Goal: Check status: Check status

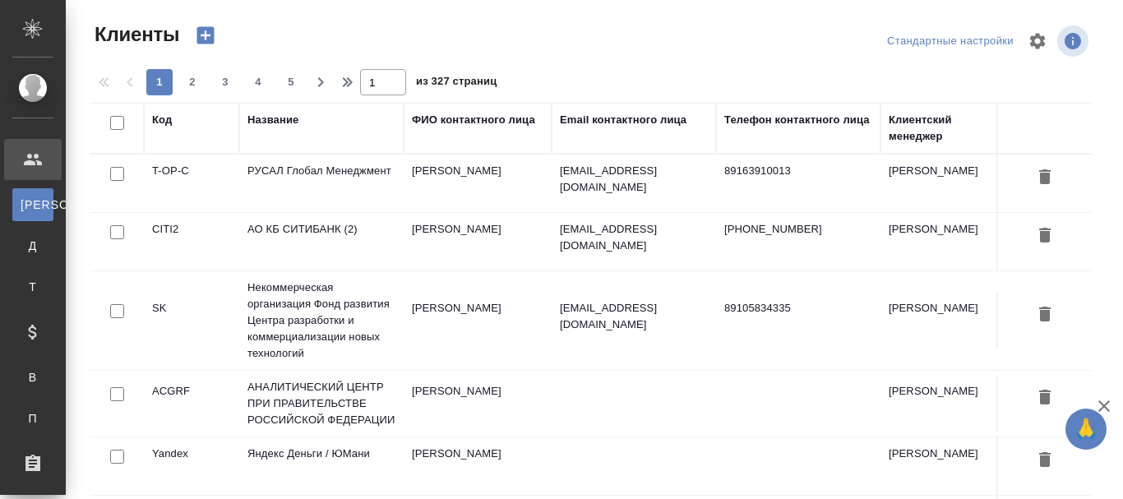
select select "RU"
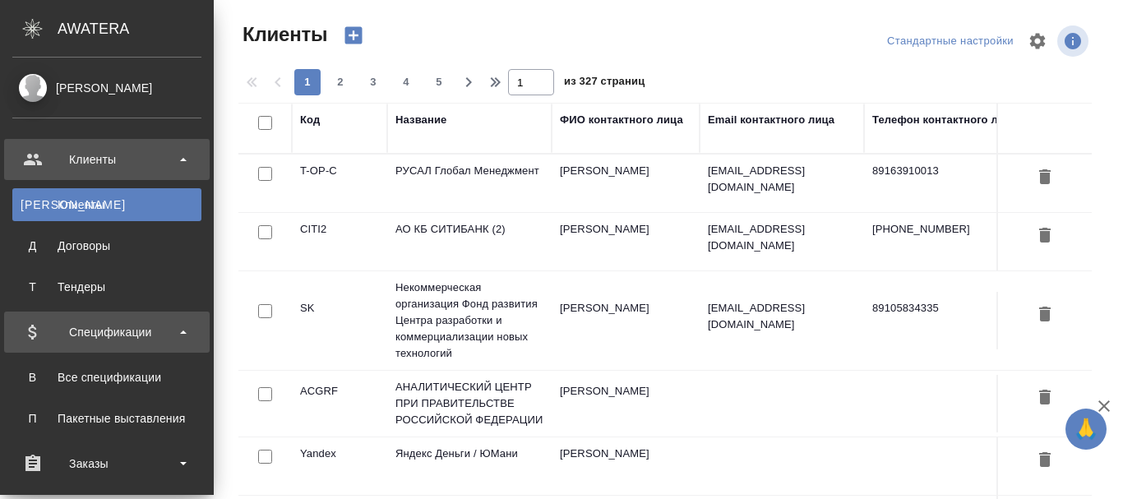
click at [180, 332] on b at bounding box center [183, 331] width 7 height 3
click at [179, 332] on div "Спецификации" at bounding box center [106, 332] width 189 height 25
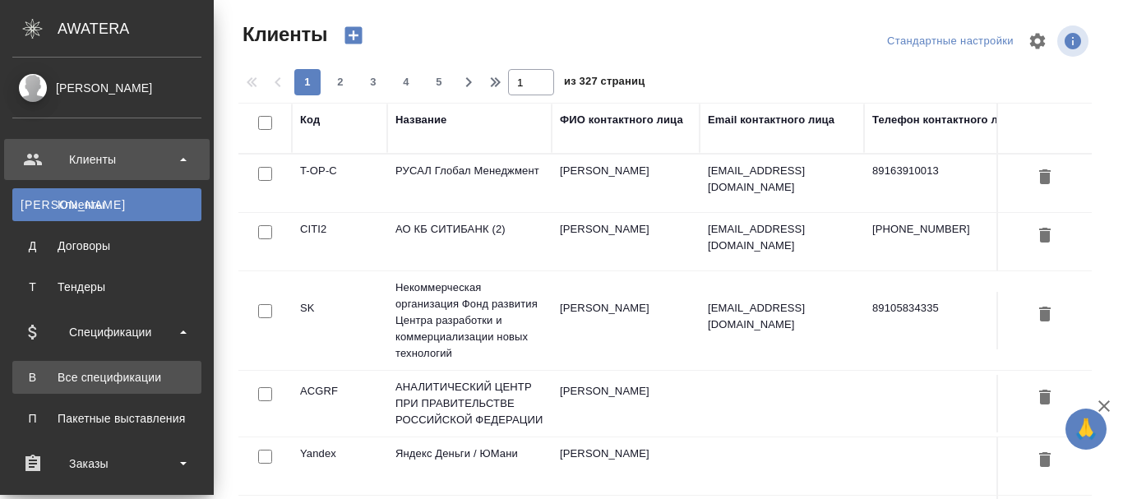
drag, startPoint x: 157, startPoint y: 372, endPoint x: 163, endPoint y: 363, distance: 10.7
click at [156, 372] on div "Все спецификации" at bounding box center [107, 377] width 173 height 16
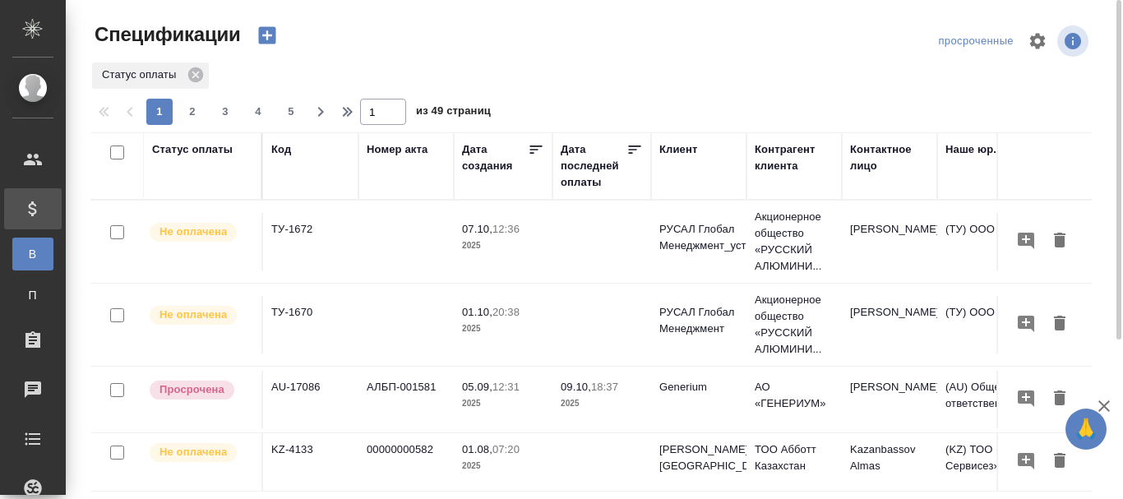
click at [205, 153] on div "Статус оплаты" at bounding box center [192, 149] width 81 height 16
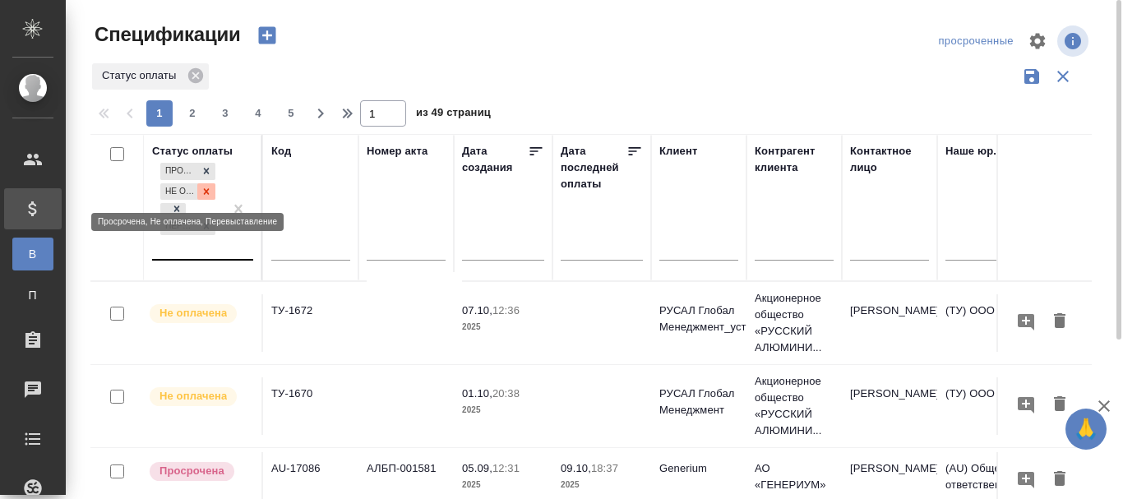
click at [210, 192] on icon at bounding box center [207, 192] width 12 height 12
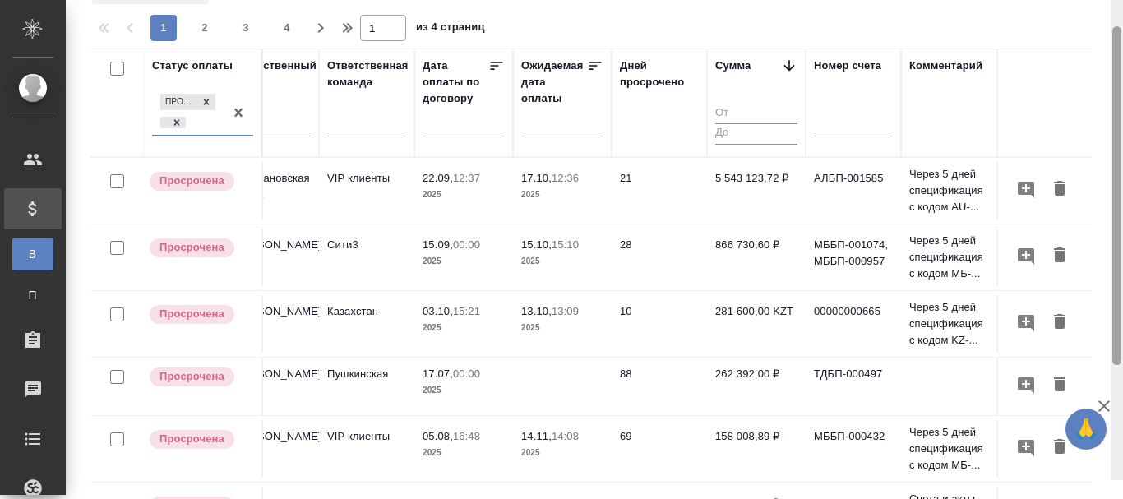
scroll to position [67, 0]
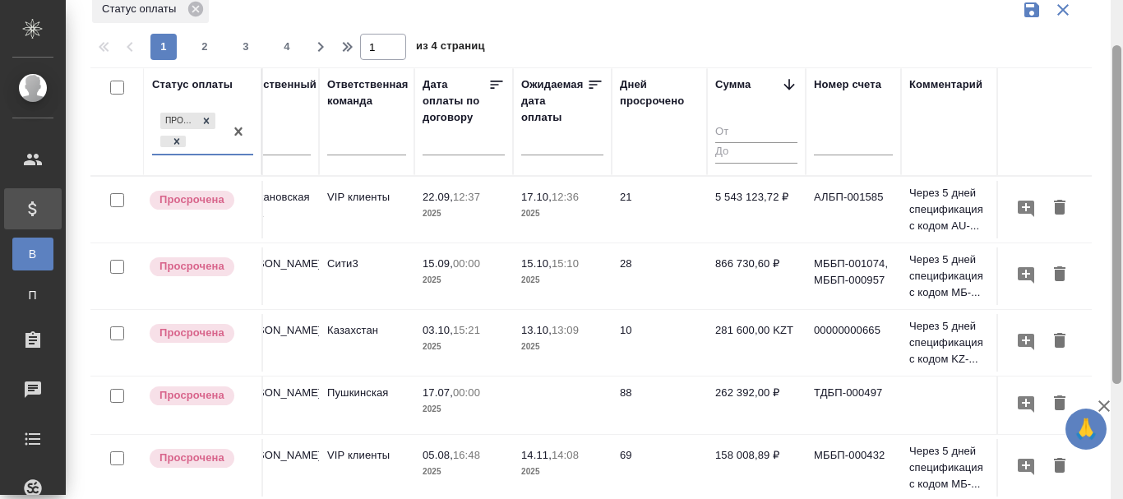
drag, startPoint x: 1120, startPoint y: 230, endPoint x: 1091, endPoint y: 115, distance: 118.6
click at [1091, 115] on div "Спецификации просроченные Статус оплаты 1 2 3 4 1 из 4 страниц Статус оплаты op…" at bounding box center [594, 249] width 1057 height 499
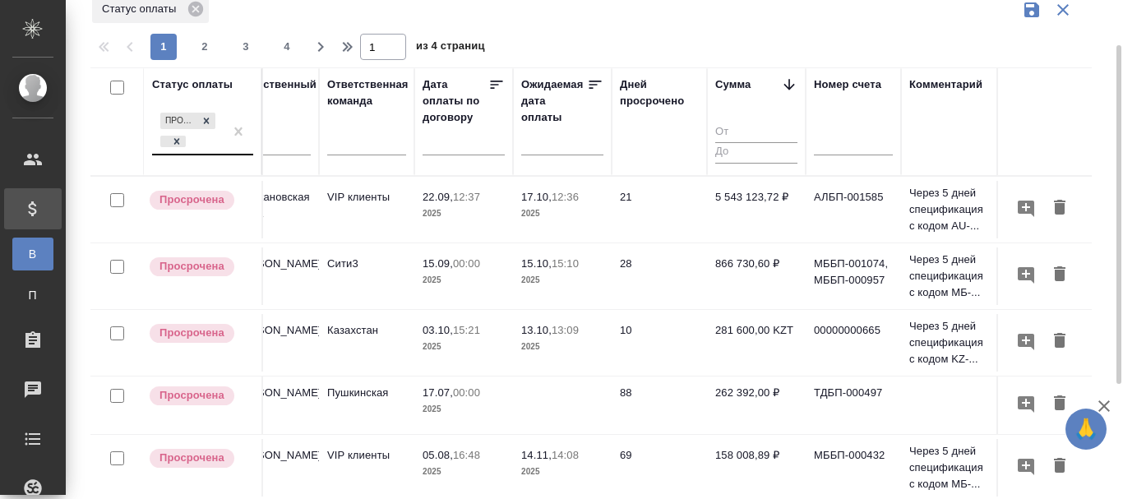
click at [670, 206] on td "21" at bounding box center [659, 210] width 95 height 58
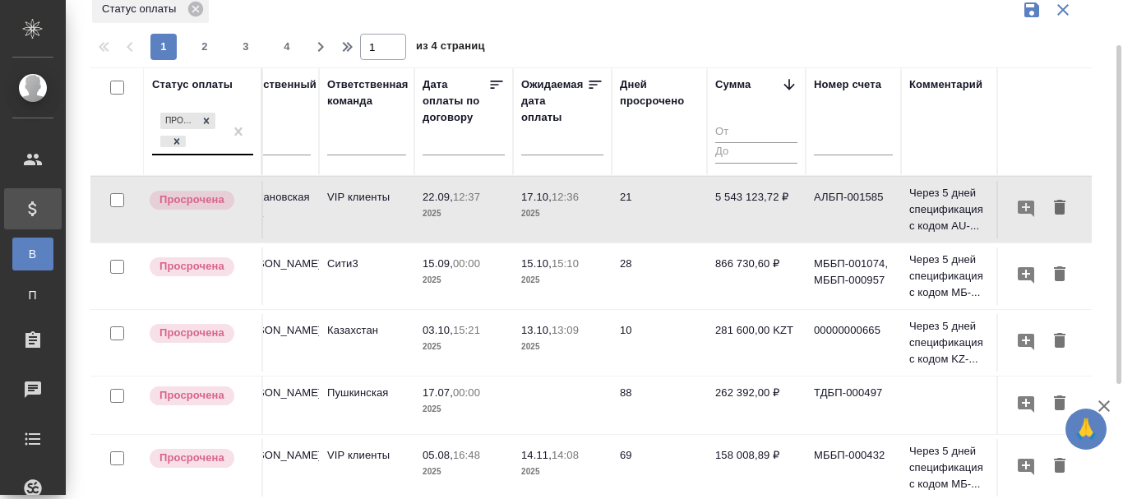
scroll to position [149, 0]
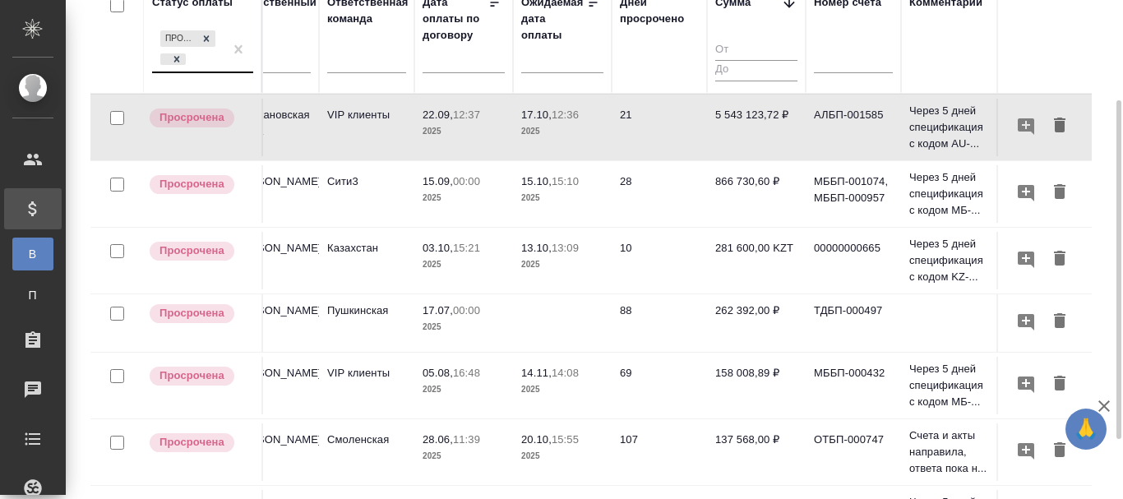
click at [667, 198] on td "28" at bounding box center [659, 194] width 95 height 58
click at [664, 200] on td "28" at bounding box center [659, 194] width 95 height 58
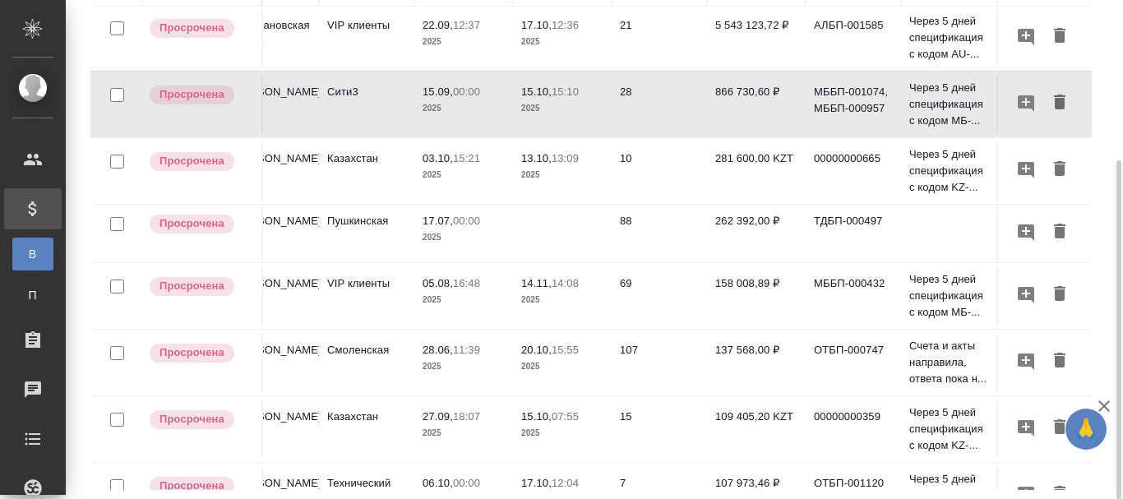
scroll to position [0, 1006]
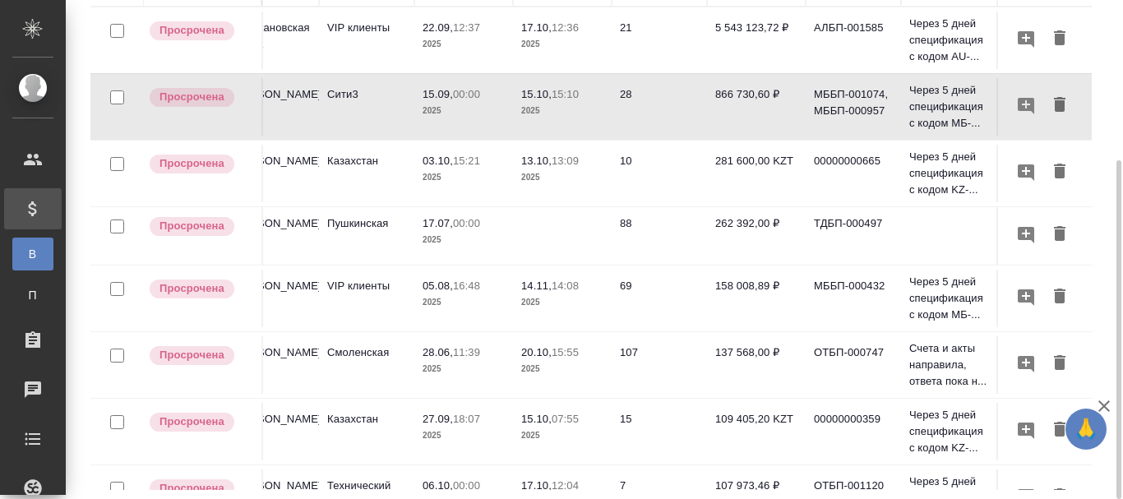
click at [658, 225] on td "88" at bounding box center [659, 236] width 95 height 58
click at [658, 224] on td "88" at bounding box center [659, 236] width 95 height 58
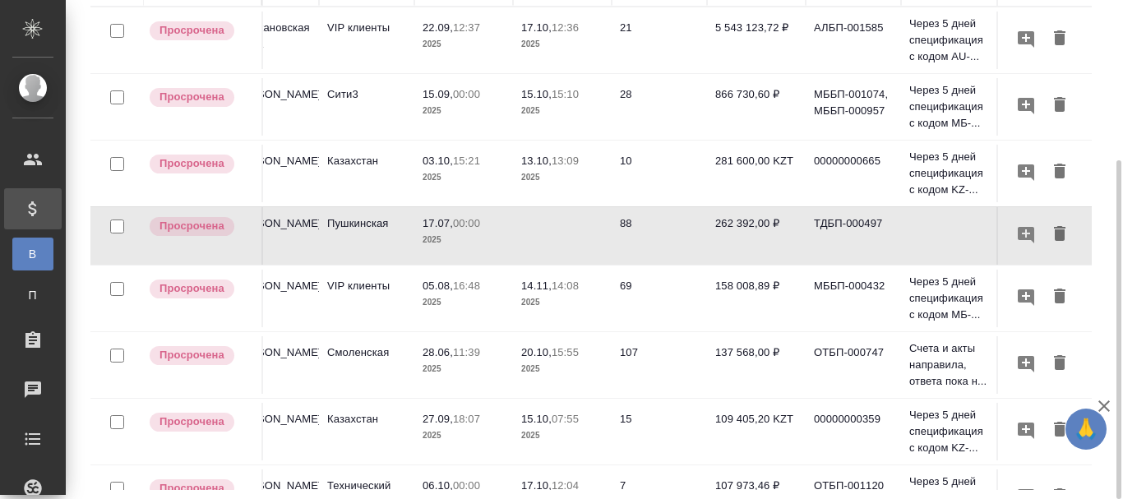
click at [645, 298] on td "69" at bounding box center [659, 299] width 95 height 58
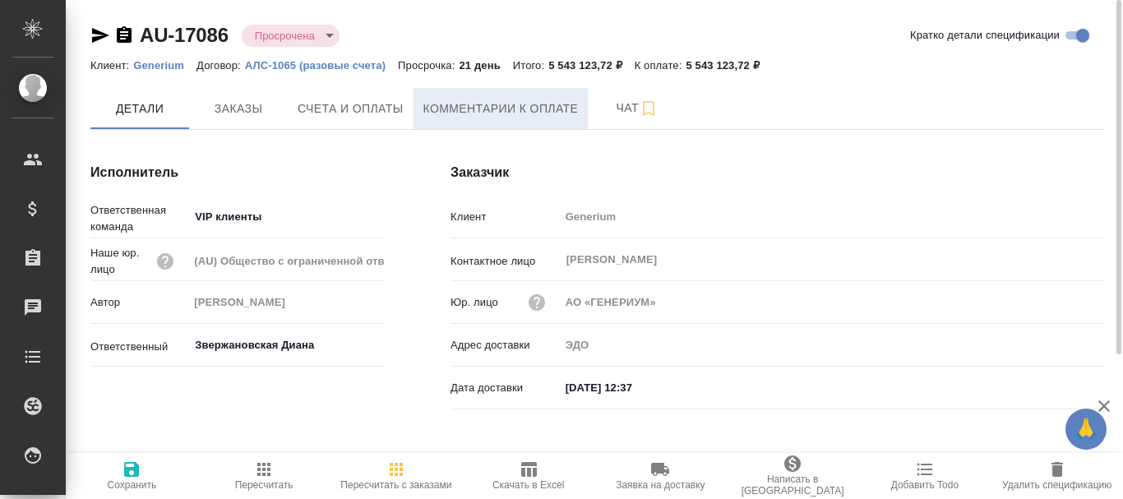
click at [530, 109] on span "Комментарии к оплате" at bounding box center [500, 109] width 155 height 21
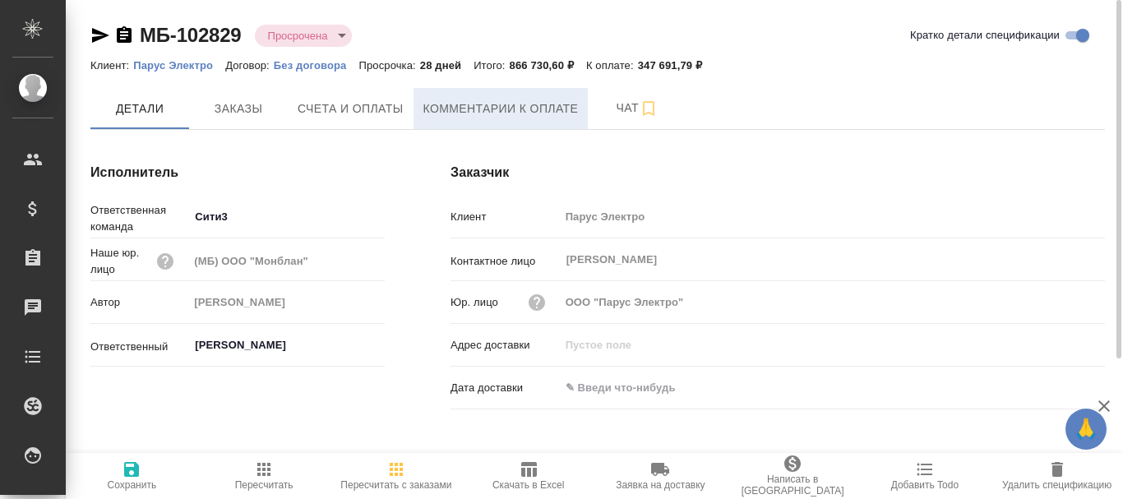
click at [548, 116] on span "Комментарии к оплате" at bounding box center [500, 109] width 155 height 21
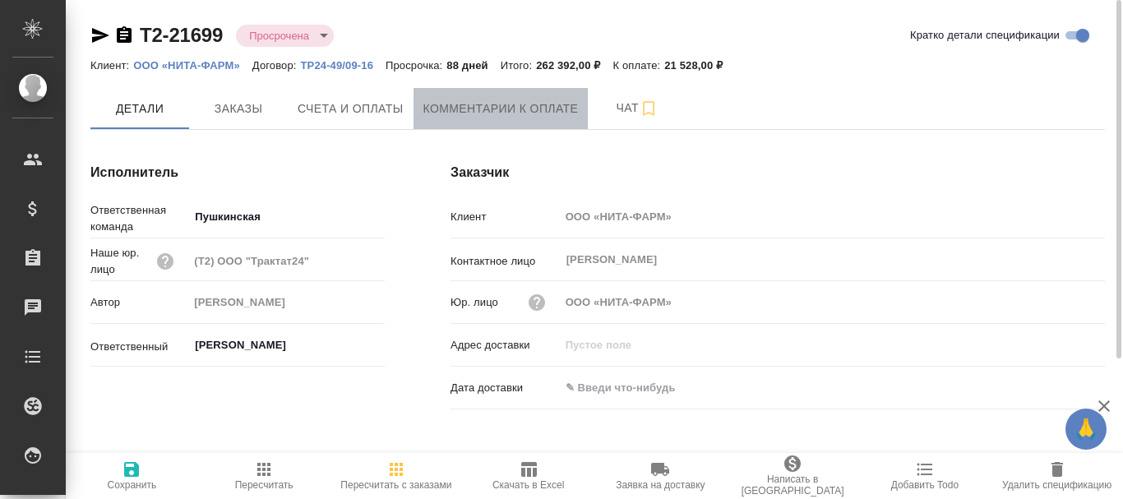
click at [453, 109] on span "Комментарии к оплате" at bounding box center [500, 109] width 155 height 21
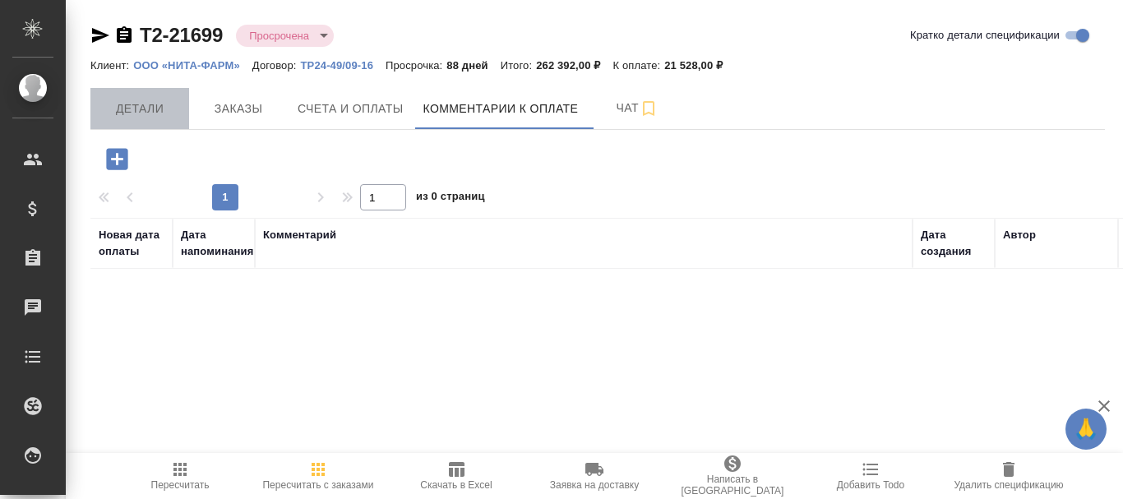
click at [174, 105] on span "Детали" at bounding box center [139, 109] width 79 height 21
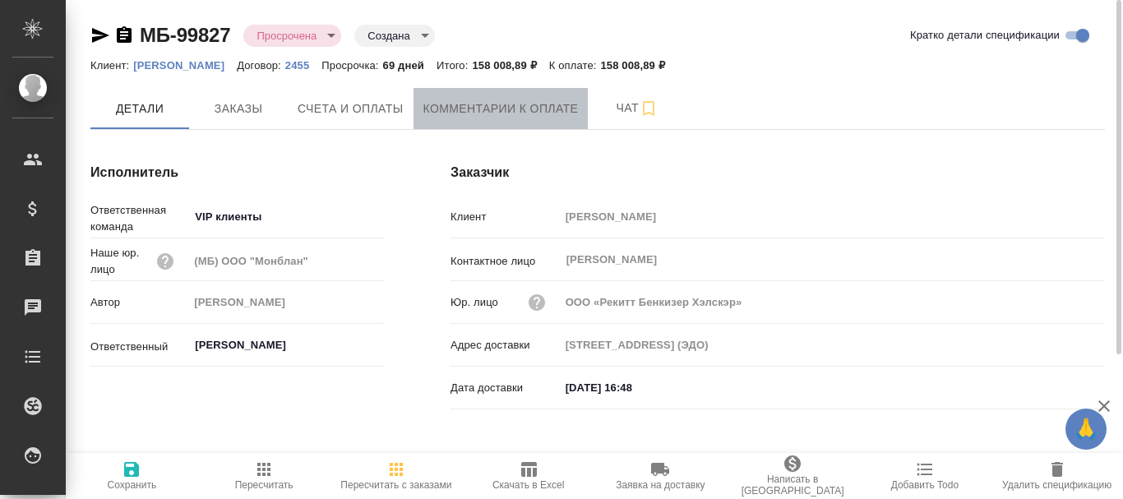
click at [467, 110] on span "Комментарии к оплате" at bounding box center [500, 109] width 155 height 21
